Goal: Information Seeking & Learning: Learn about a topic

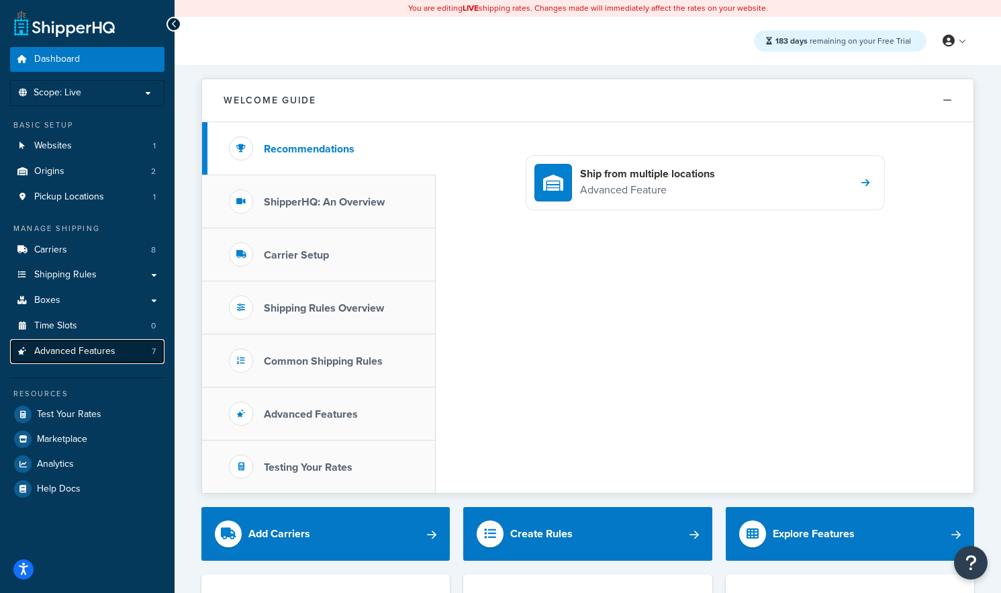
click at [72, 358] on link "Advanced Features 7" at bounding box center [87, 351] width 154 height 25
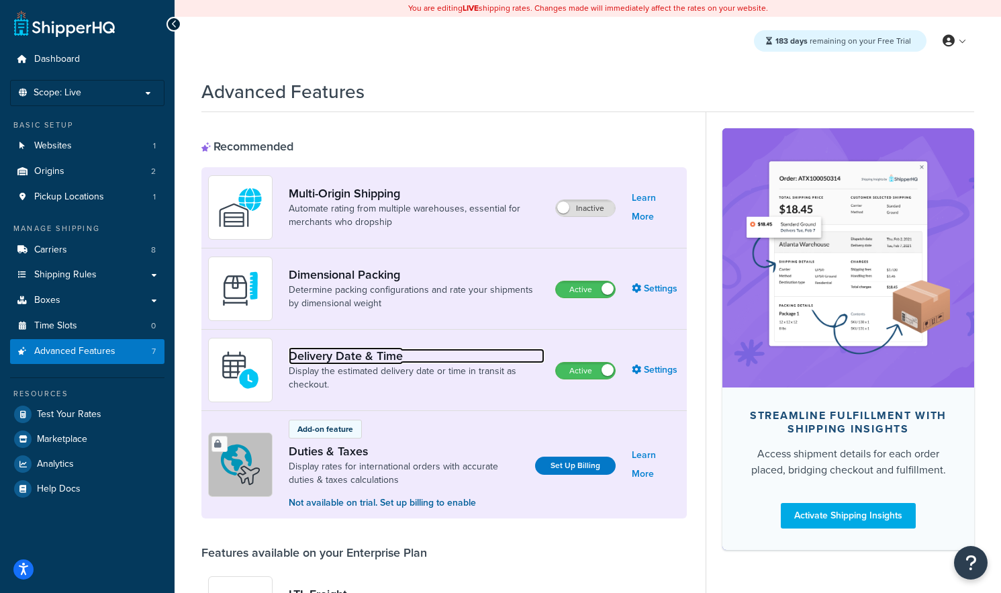
click at [403, 361] on link "Delivery Date & Time" at bounding box center [417, 355] width 256 height 15
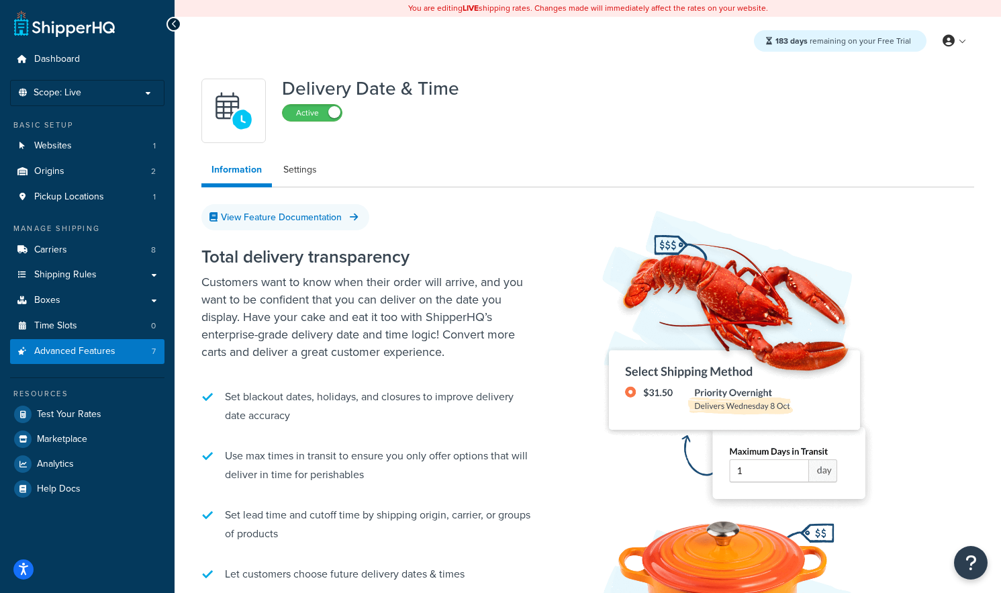
scroll to position [4, 0]
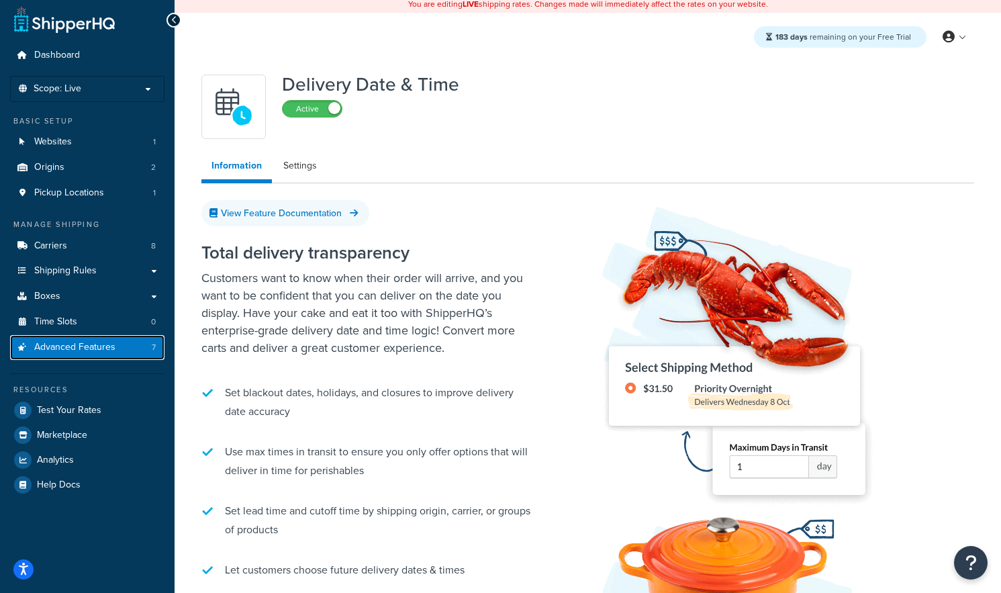
click at [112, 350] on span "Advanced Features" at bounding box center [74, 347] width 81 height 11
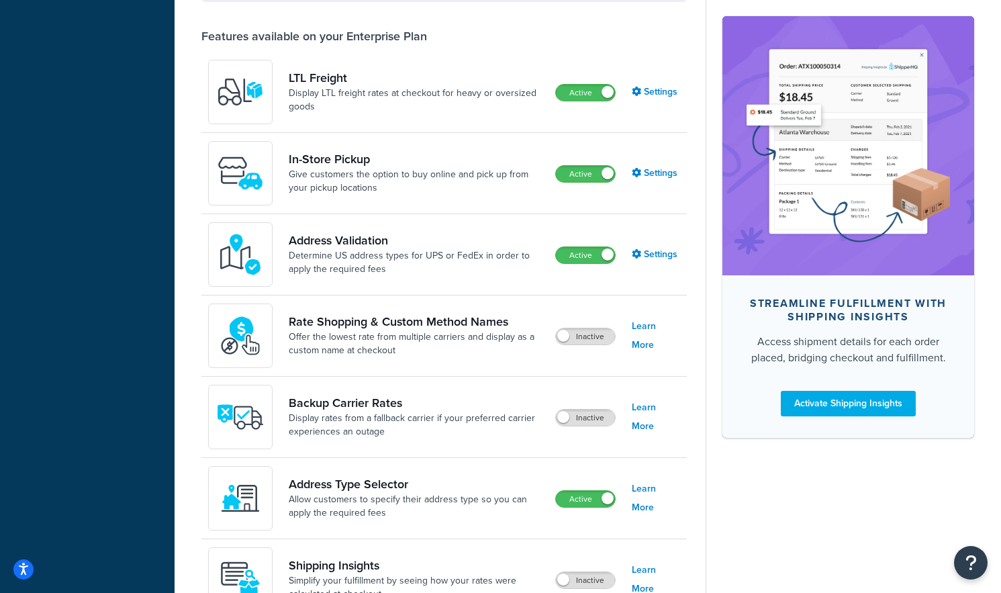
scroll to position [531, 0]
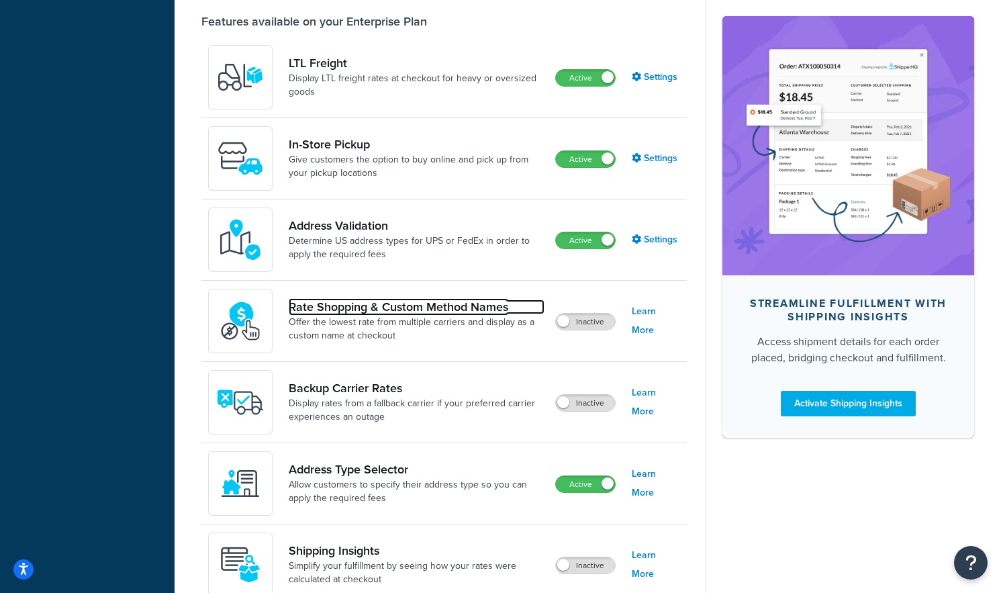
click at [353, 308] on link "Rate Shopping & Custom Method Names" at bounding box center [417, 306] width 256 height 15
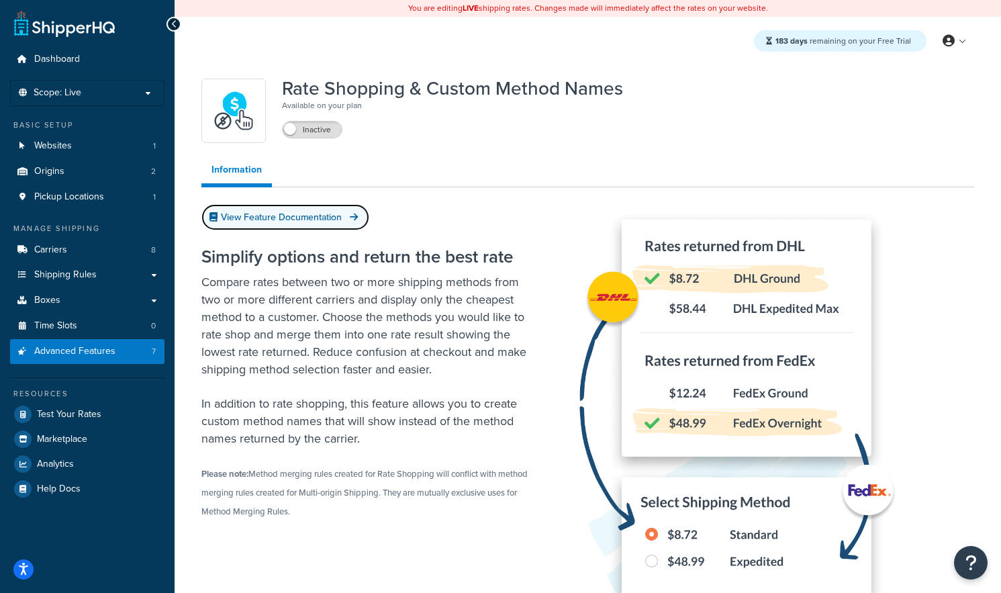
click at [276, 217] on link "View Feature Documentation" at bounding box center [285, 217] width 168 height 26
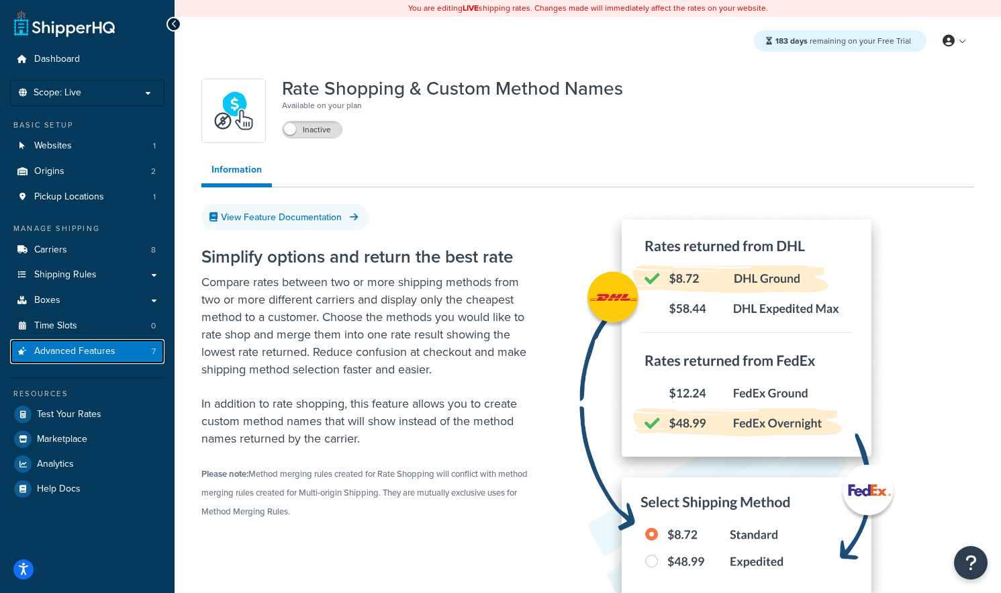
click at [78, 349] on span "Advanced Features" at bounding box center [74, 351] width 81 height 11
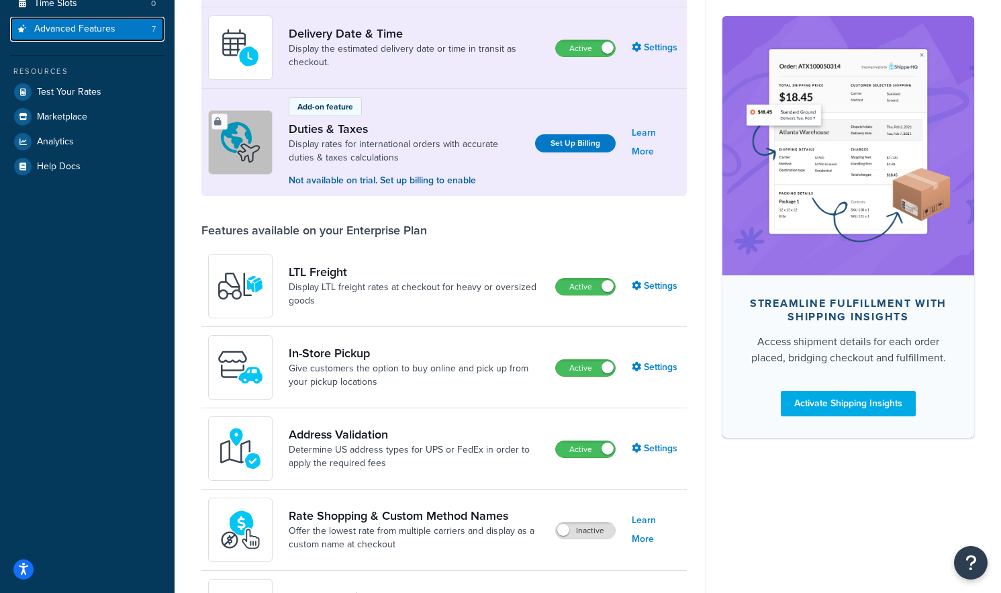
scroll to position [328, 0]
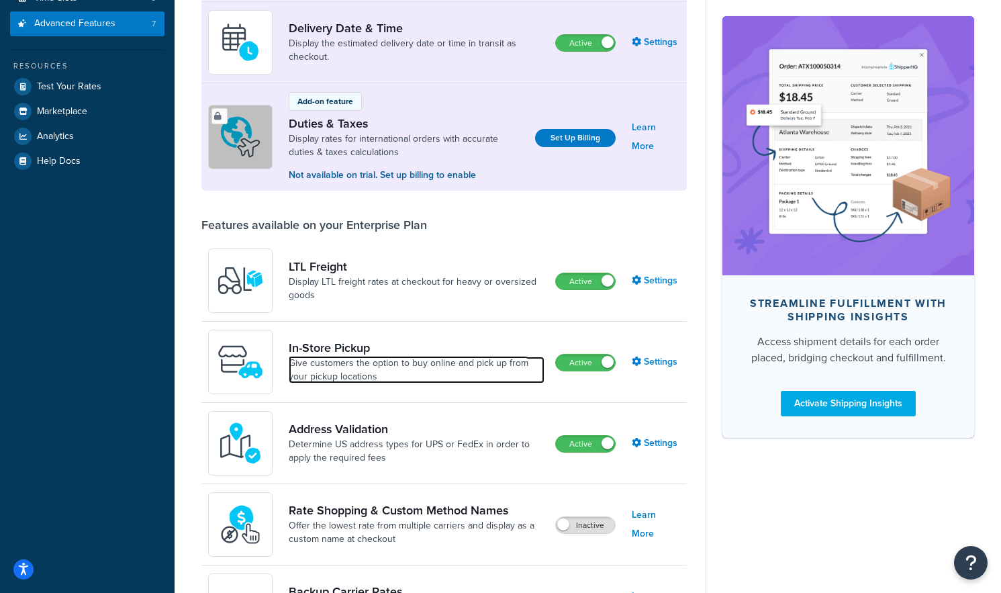
click at [337, 360] on link "Give customers the option to buy online and pick up from your pickup locations" at bounding box center [417, 369] width 256 height 27
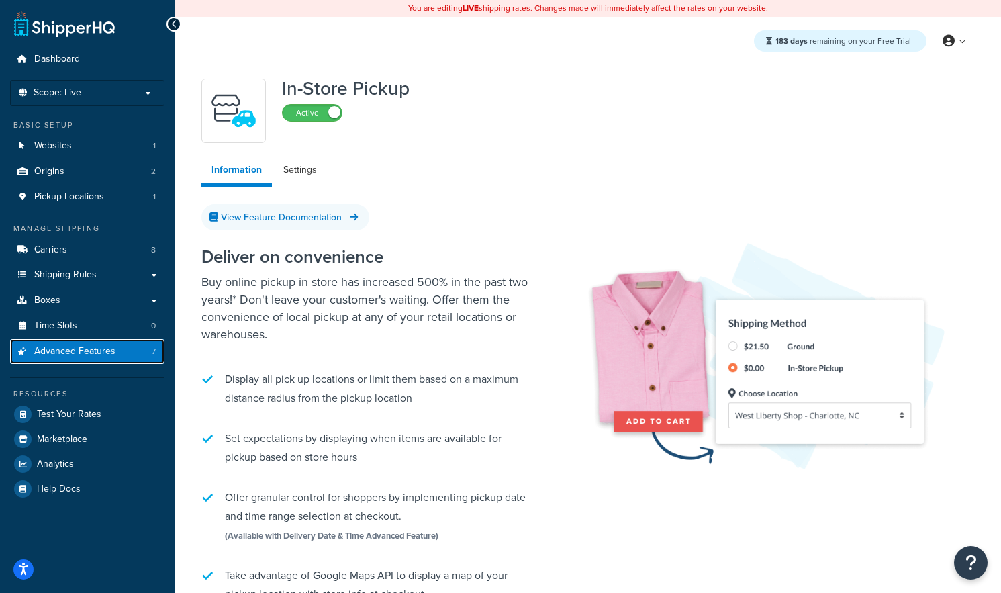
click at [57, 353] on span "Advanced Features" at bounding box center [74, 351] width 81 height 11
